Goal: Task Accomplishment & Management: Use online tool/utility

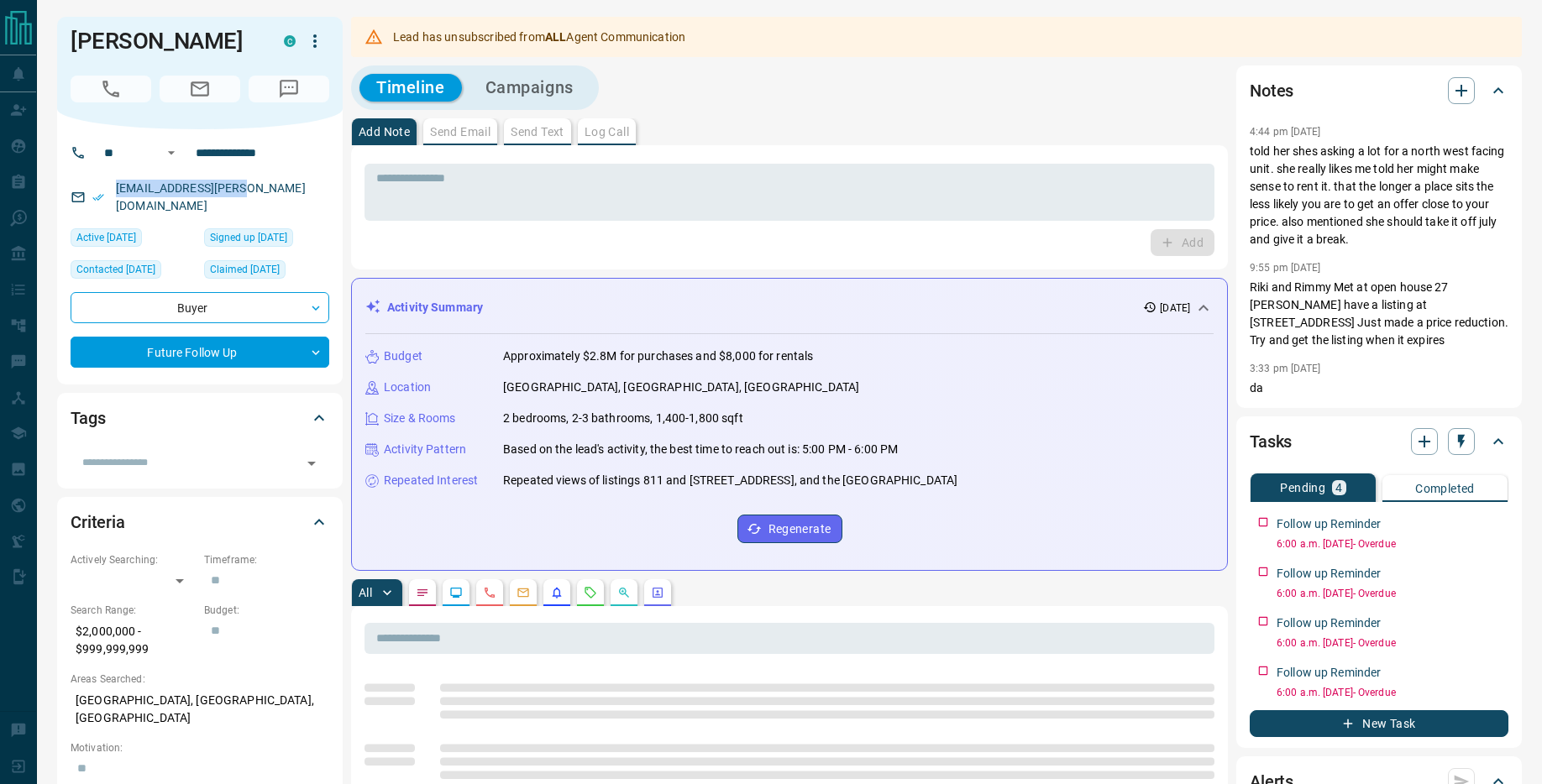
drag, startPoint x: 252, startPoint y: 185, endPoint x: 106, endPoint y: 192, distance: 146.2
click at [112, 192] on div "[EMAIL_ADDRESS][PERSON_NAME][DOMAIN_NAME]" at bounding box center [201, 198] width 259 height 45
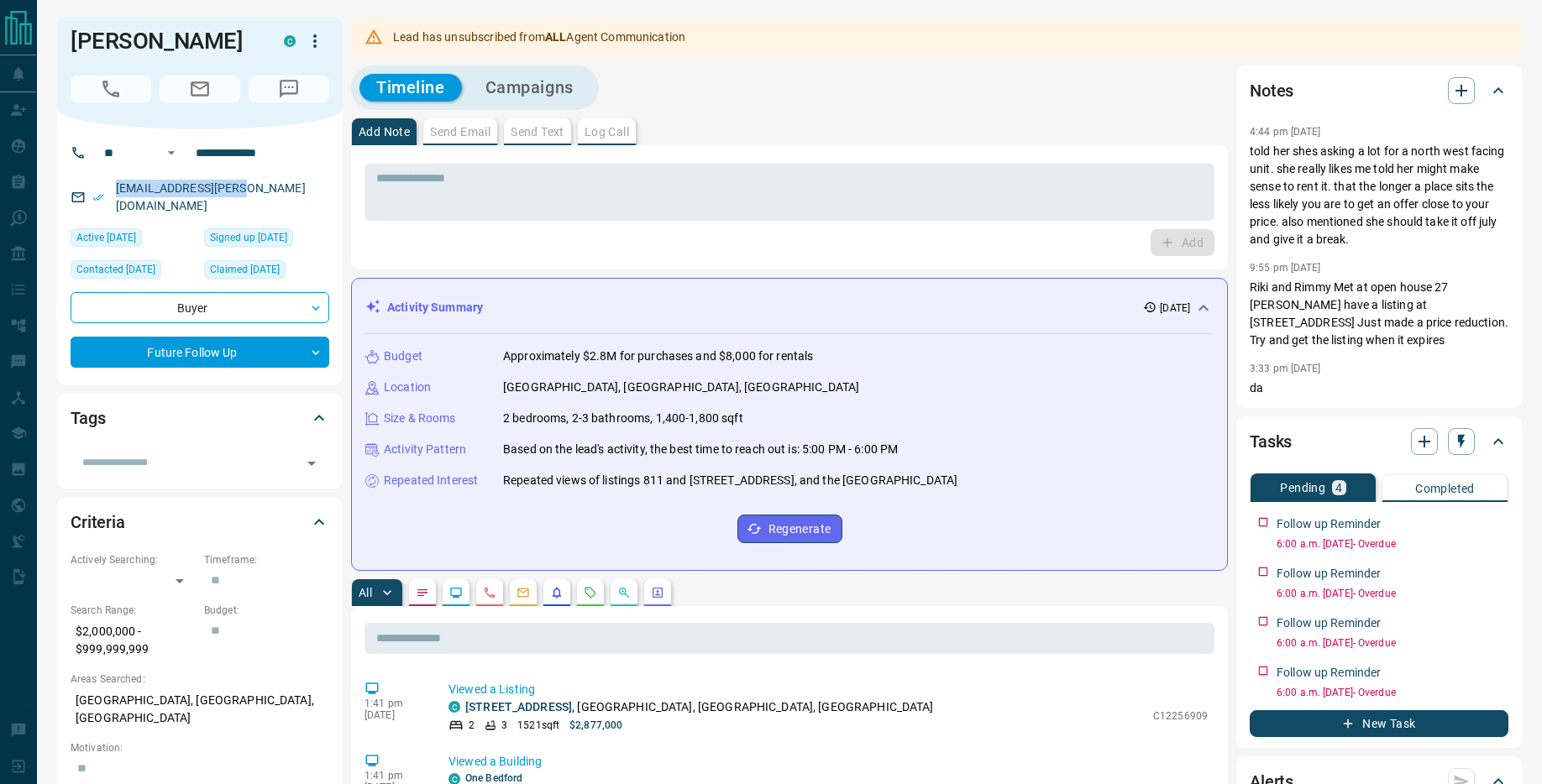
copy link "[EMAIL_ADDRESS][PERSON_NAME][DOMAIN_NAME]"
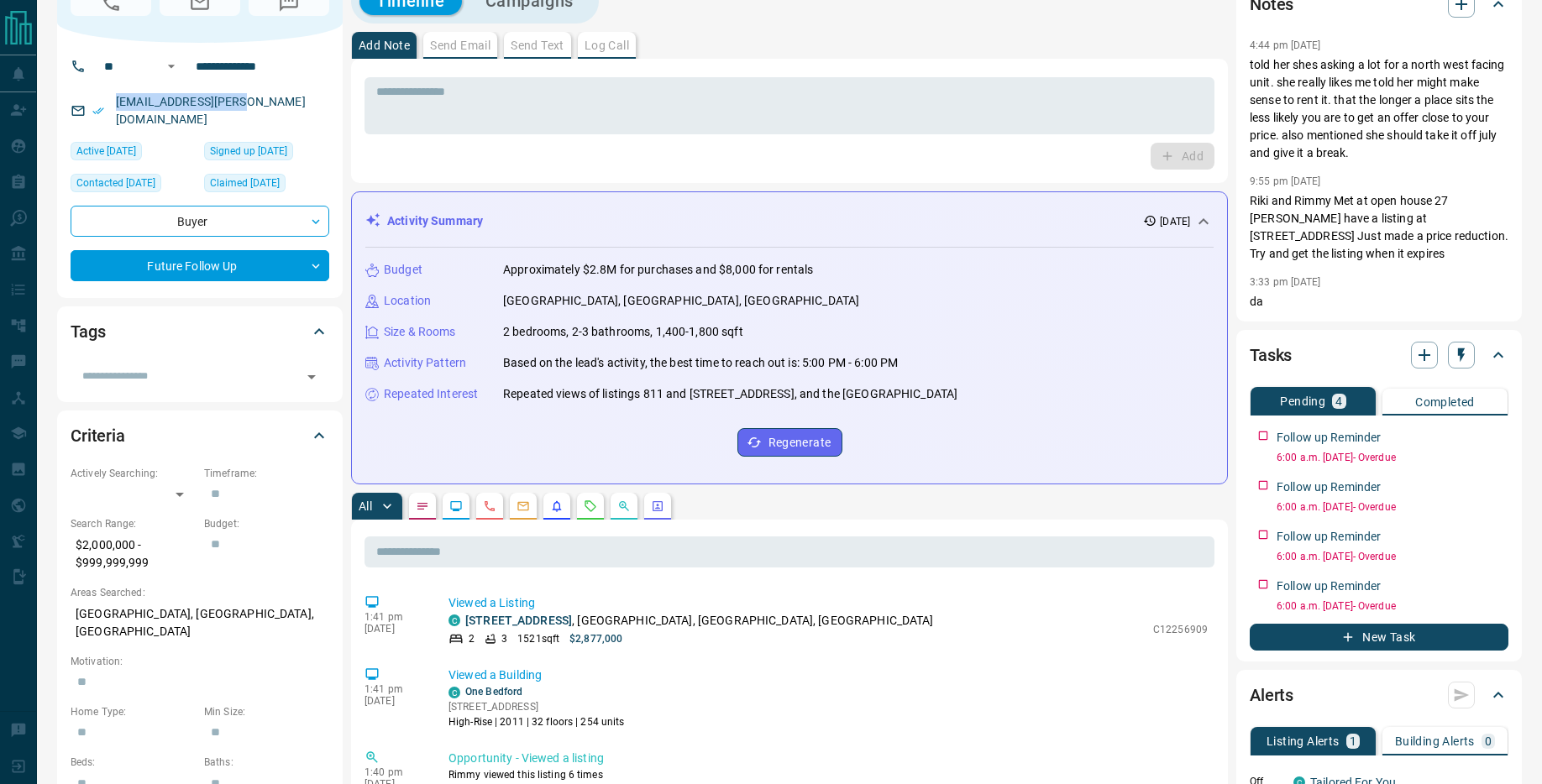
scroll to position [46, 0]
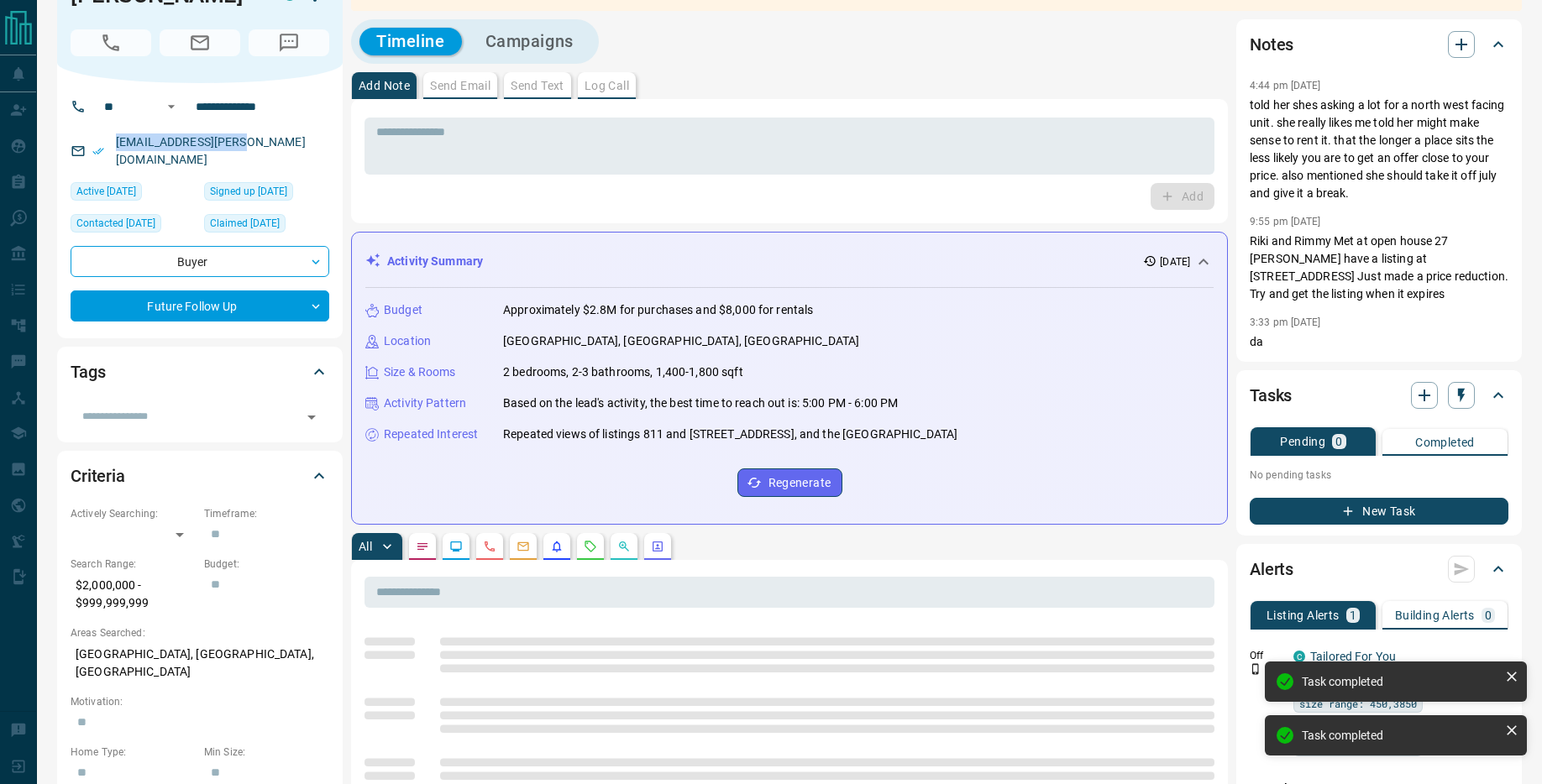
click at [1427, 514] on button "New Task" at bounding box center [1379, 512] width 259 height 26
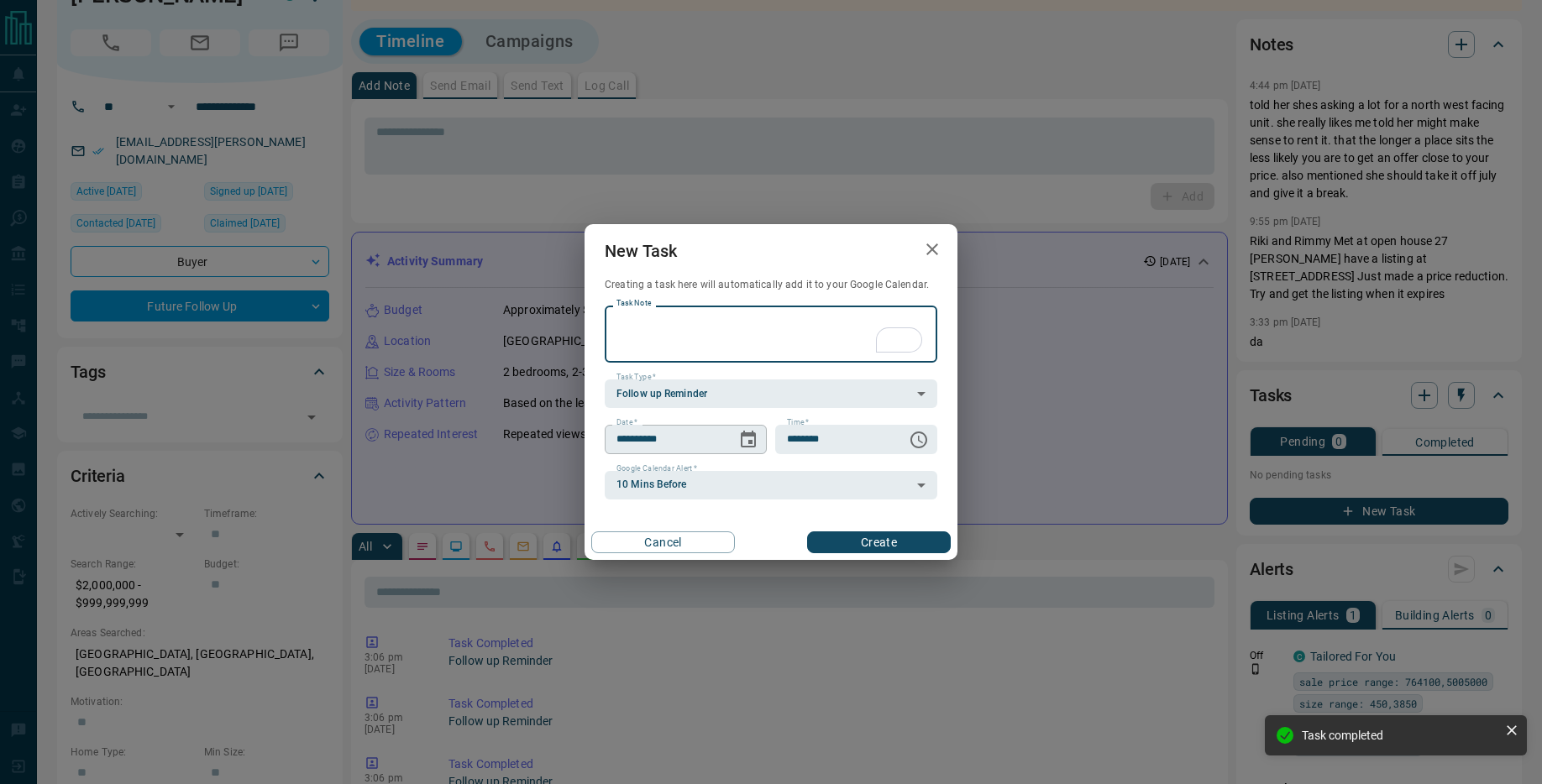
click at [751, 444] on icon "Choose date, selected date is Sep 17, 2025" at bounding box center [748, 440] width 20 height 20
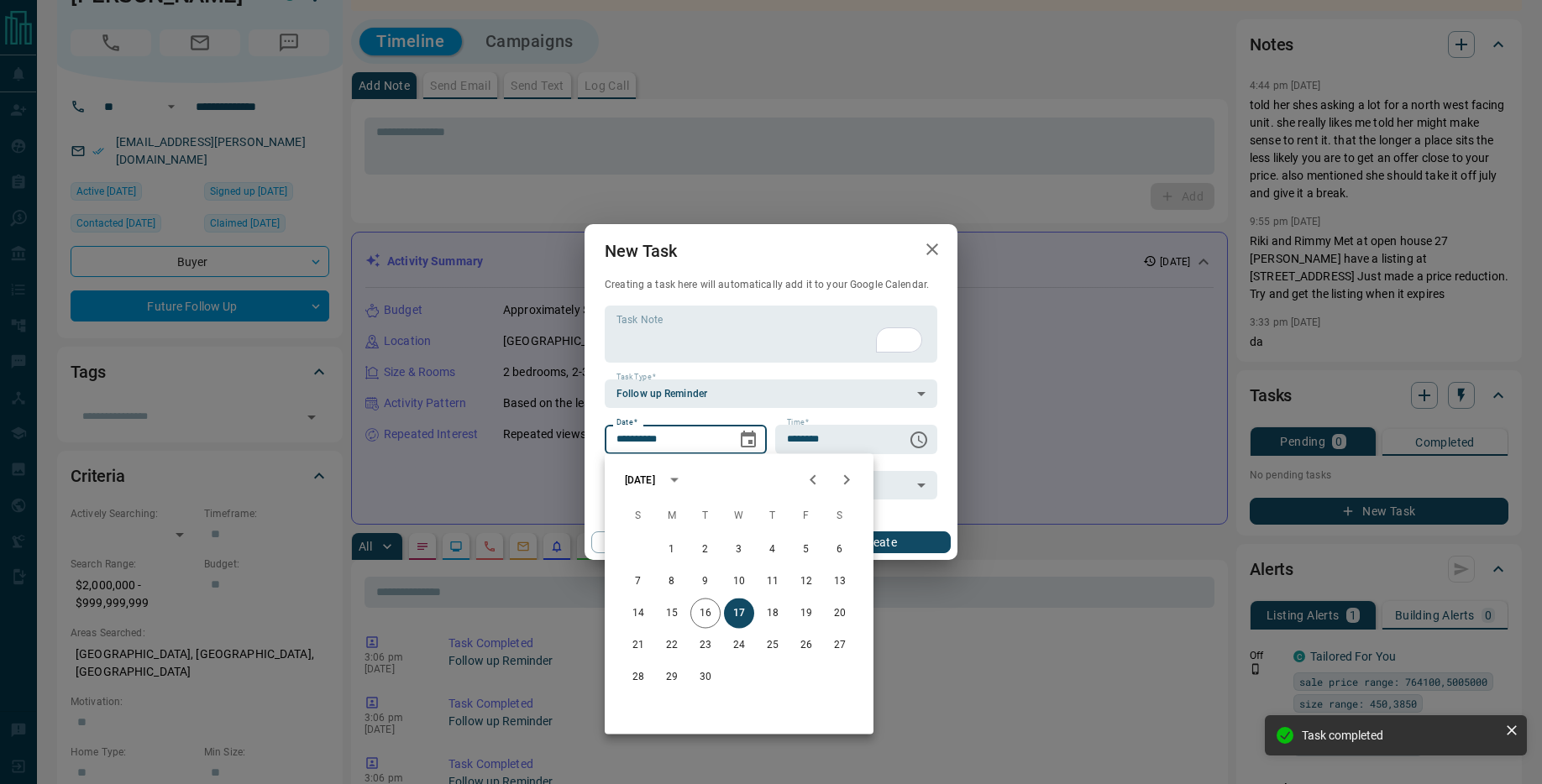
click at [845, 478] on icon "Next month" at bounding box center [846, 479] width 20 height 20
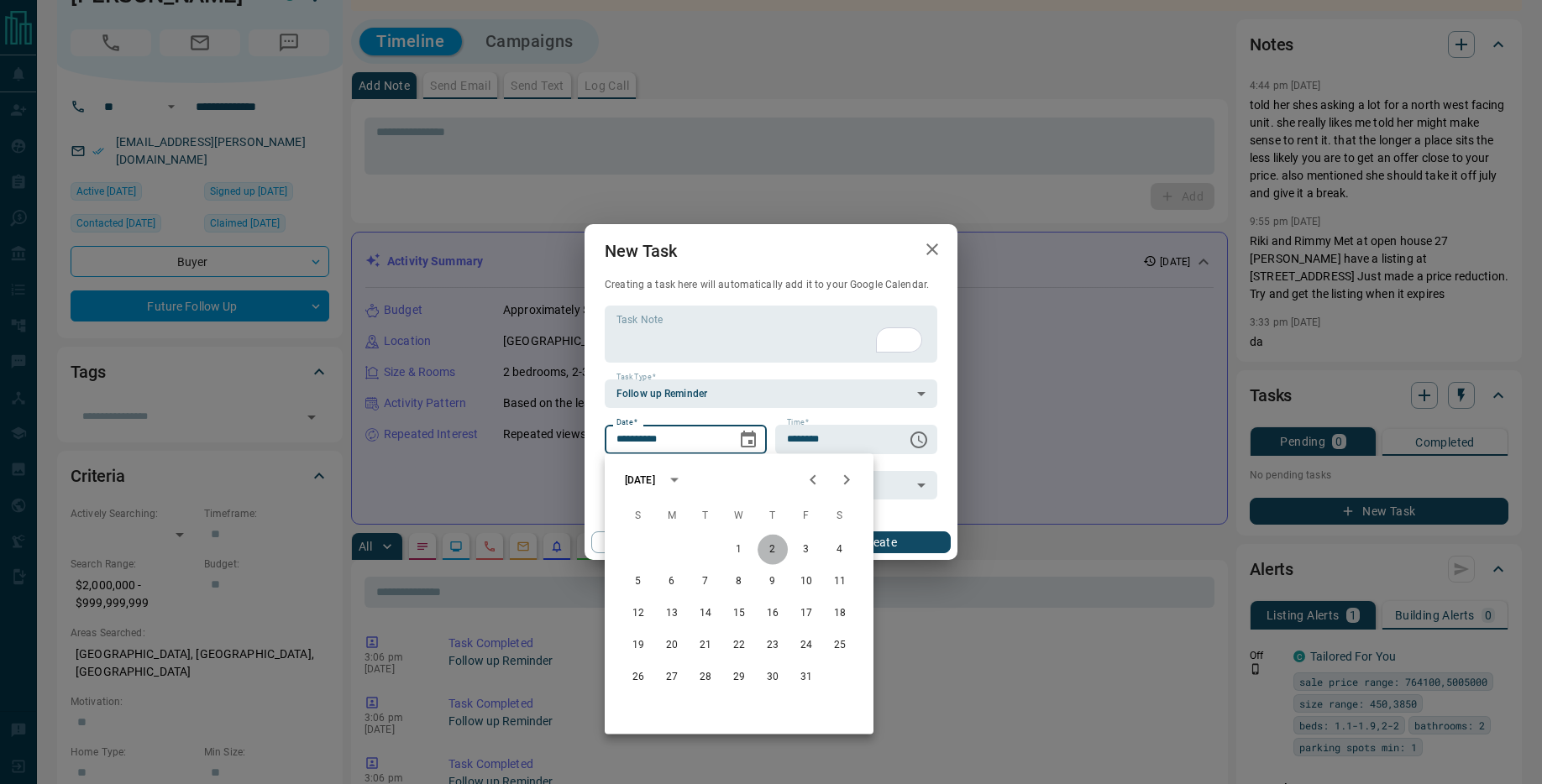
click at [770, 548] on button "2" at bounding box center [773, 550] width 30 height 30
type input "**********"
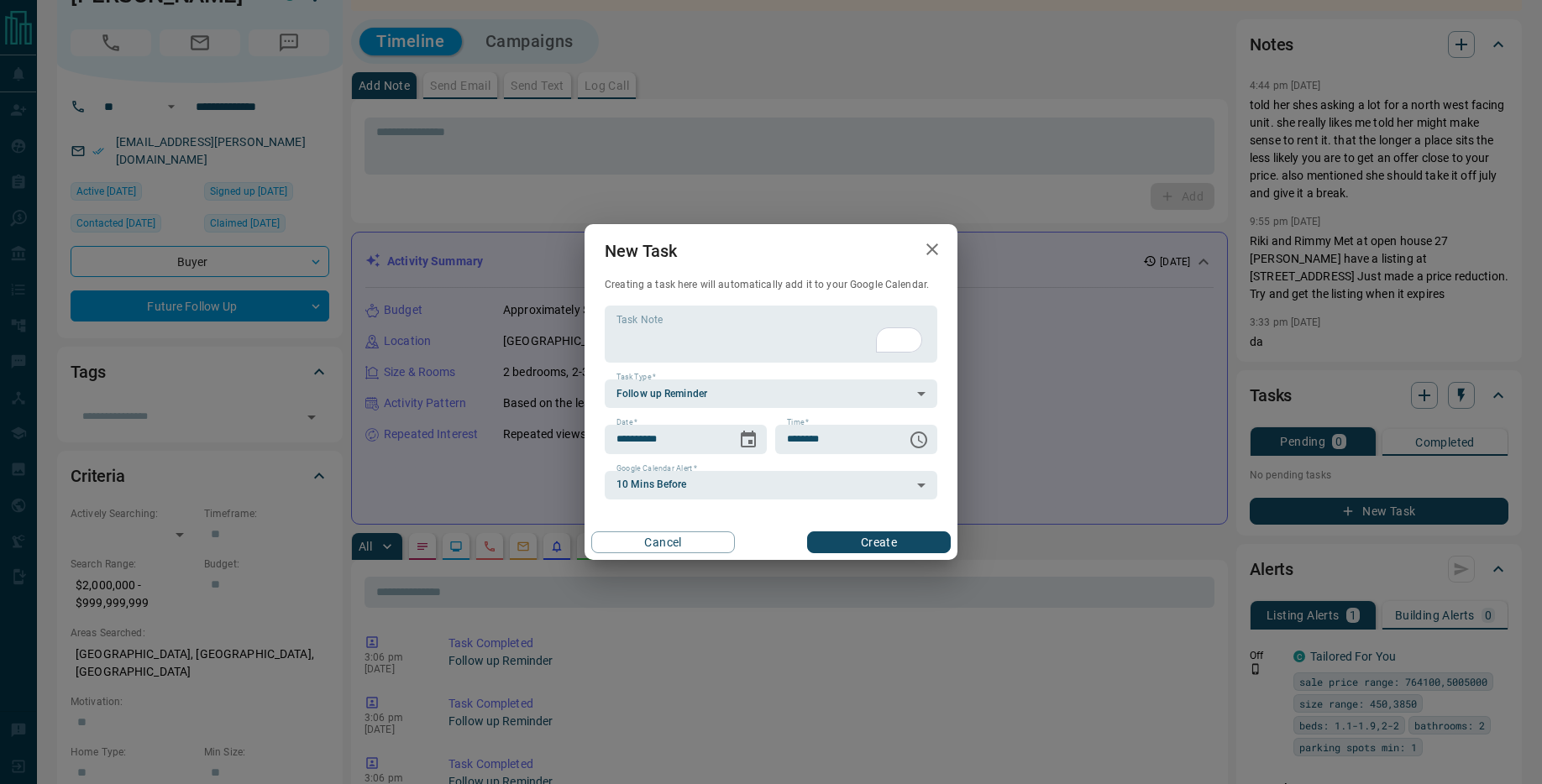
click at [858, 538] on button "Create" at bounding box center [879, 542] width 144 height 22
